Goal: Find specific page/section: Find specific page/section

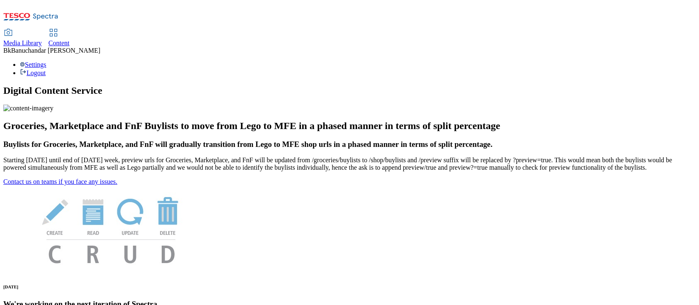
click at [13, 28] on icon at bounding box center [8, 33] width 10 height 10
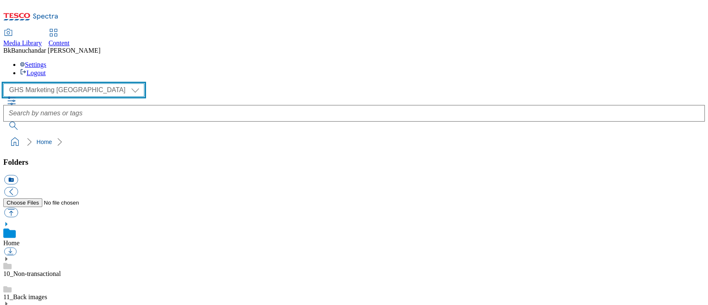
click at [68, 83] on select "GHS Marketing UK iGHS Marketing CE MCA CZ MCA HU MCA SK" at bounding box center [73, 89] width 141 height 13
click at [6, 83] on select "GHS Marketing UK iGHS Marketing CE MCA CZ MCA HU MCA SK" at bounding box center [73, 89] width 141 height 13
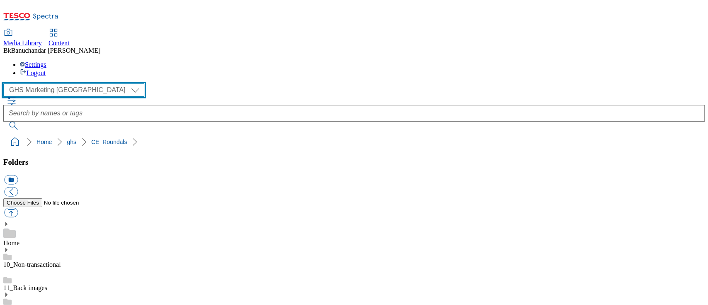
click at [70, 83] on select "GHS Marketing UK iGHS Marketing CE MCA CZ MCA HU MCA SK" at bounding box center [73, 89] width 141 height 13
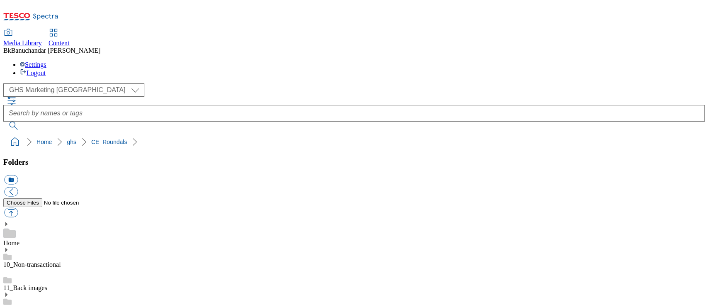
drag, startPoint x: 236, startPoint y: 154, endPoint x: 165, endPoint y: 126, distance: 76.0
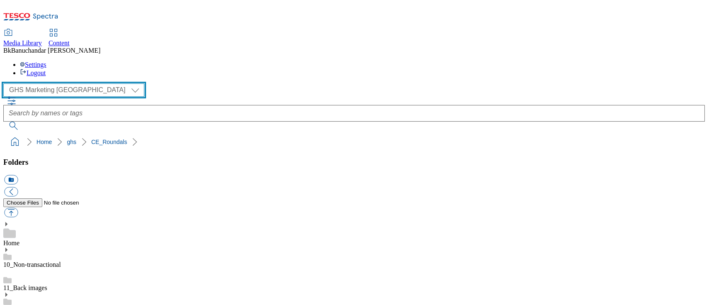
click at [46, 83] on select "GHS Marketing UK iGHS Marketing CE MCA CZ MCA HU MCA SK" at bounding box center [73, 89] width 141 height 13
click at [6, 83] on select "GHS Marketing UK iGHS Marketing CE MCA CZ MCA HU MCA SK" at bounding box center [73, 89] width 141 height 13
click at [52, 83] on select "GHS Marketing UK iGHS Marketing CE MCA CZ MCA HU MCA SK" at bounding box center [73, 89] width 141 height 13
select select "flare-ghs-mktg"
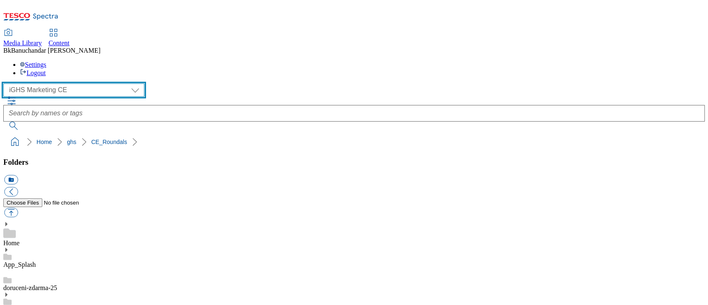
click at [6, 83] on select "GHS Marketing UK iGHS Marketing CE MCA CZ MCA HU MCA SK" at bounding box center [73, 89] width 141 height 13
